Goal: Check status: Check status

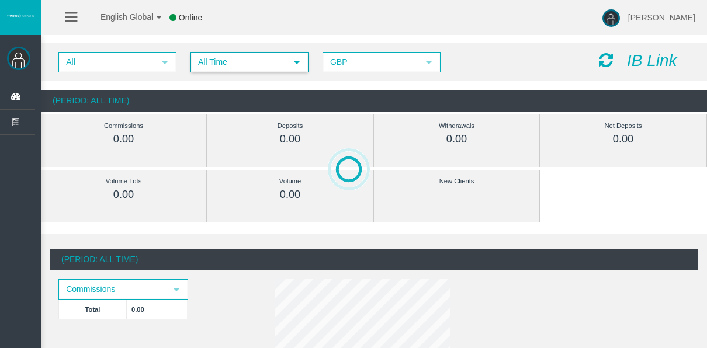
click at [209, 64] on span "All Time" at bounding box center [239, 62] width 95 height 18
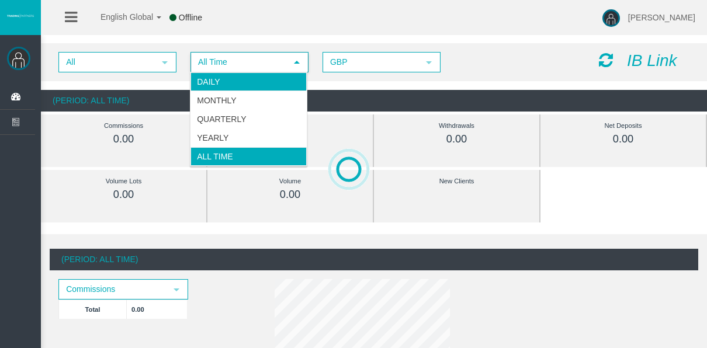
drag, startPoint x: 223, startPoint y: 97, endPoint x: 220, endPoint y: 82, distance: 14.9
click at [220, 82] on ul "Daily Monthly Quarterly Yearly All Time" at bounding box center [248, 118] width 116 height 93
click at [220, 82] on li "Daily" at bounding box center [248, 81] width 116 height 19
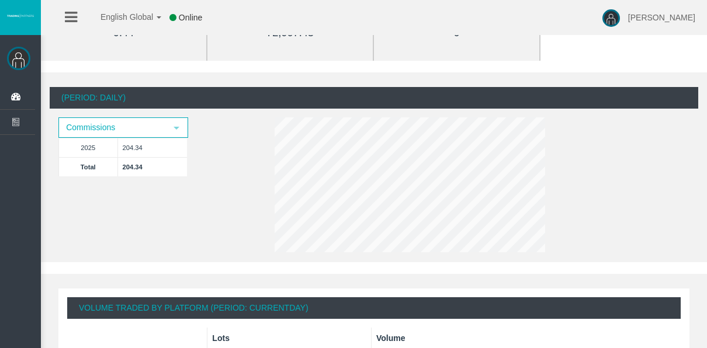
scroll to position [234, 0]
